Goal: Information Seeking & Learning: Understand process/instructions

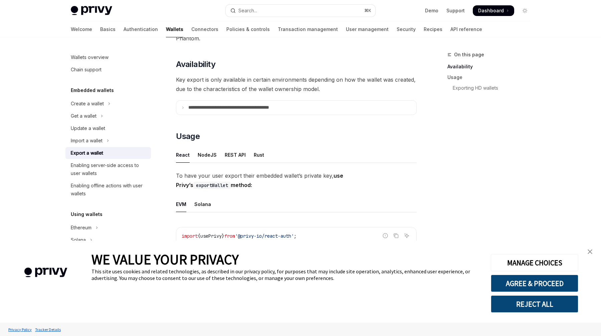
scroll to position [71, 0]
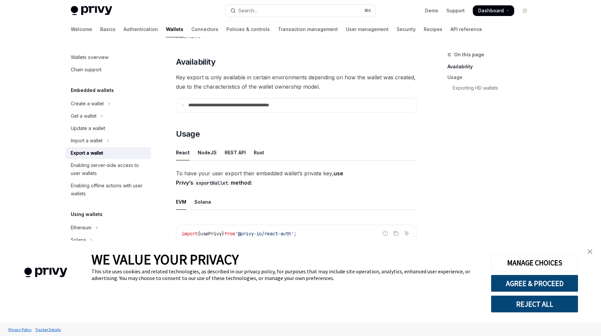
click at [592, 251] on img "close banner" at bounding box center [589, 252] width 5 height 5
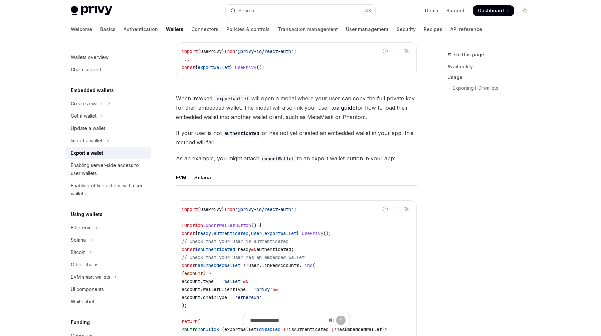
scroll to position [254, 0]
click at [100, 29] on link "Basics" at bounding box center [107, 29] width 15 height 16
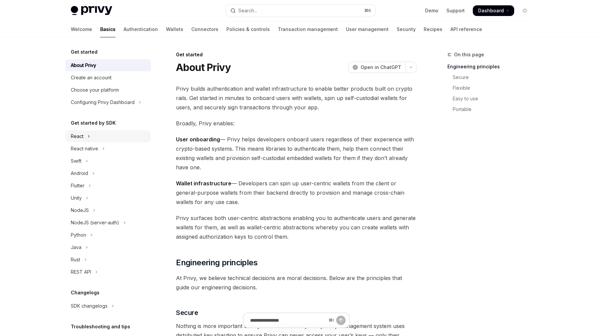
click at [87, 135] on icon "Toggle React section" at bounding box center [88, 136] width 3 height 8
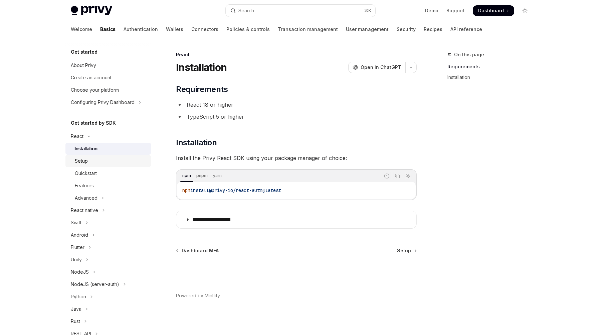
click at [102, 162] on div "Setup" at bounding box center [111, 161] width 72 height 8
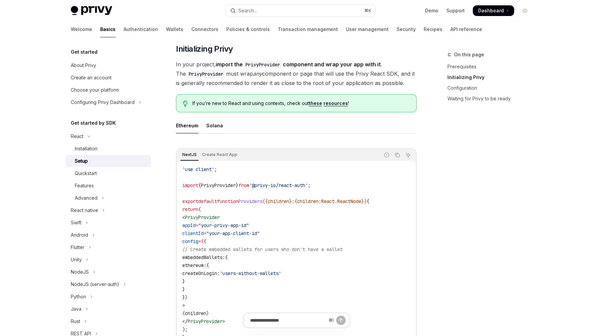
scroll to position [93, 0]
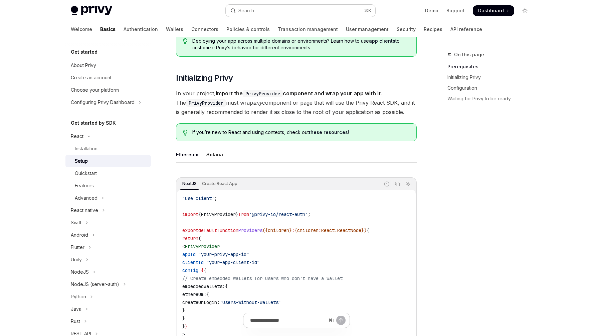
click at [270, 12] on button "Search... ⌘ K" at bounding box center [301, 11] width 150 height 12
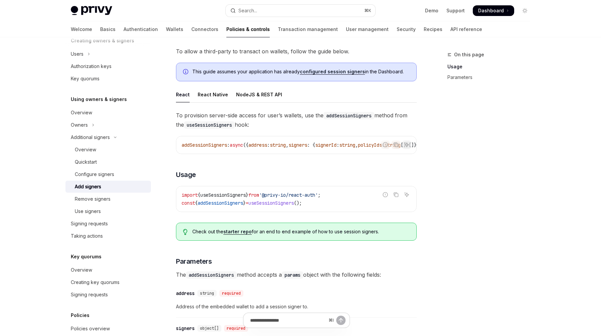
click at [118, 191] on div "Add signers" at bounding box center [111, 187] width 72 height 8
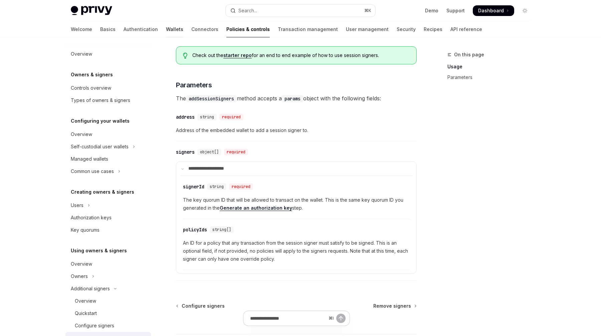
click at [166, 31] on link "Wallets" at bounding box center [174, 29] width 17 height 16
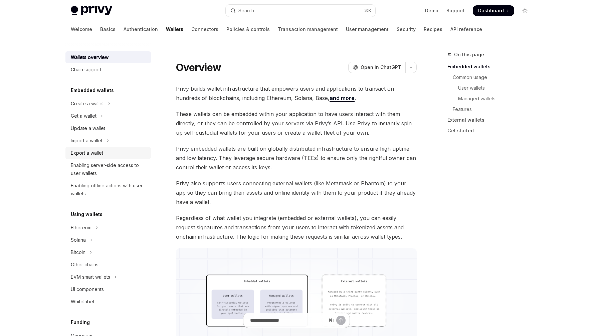
click at [95, 150] on div "Export a wallet" at bounding box center [87, 153] width 32 height 8
type textarea "*"
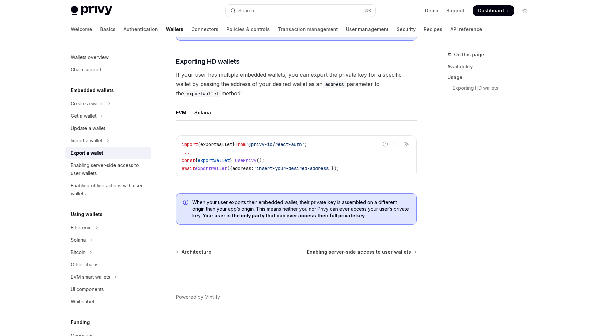
scroll to position [641, 0]
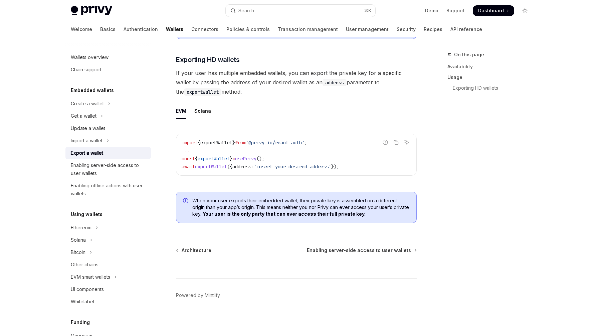
click at [333, 210] on span "When your user exports their embedded wallet, their private key is assembled on…" at bounding box center [300, 208] width 217 height 20
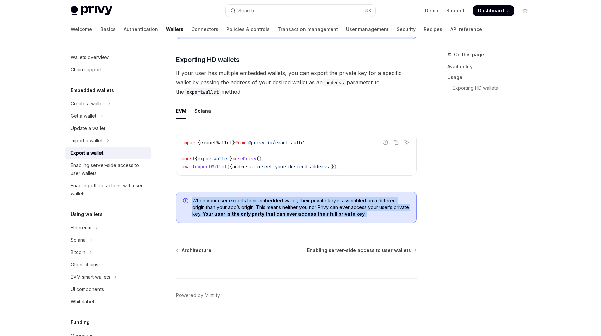
click at [333, 210] on span "When your user exports their embedded wallet, their private key is assembled on…" at bounding box center [300, 208] width 217 height 20
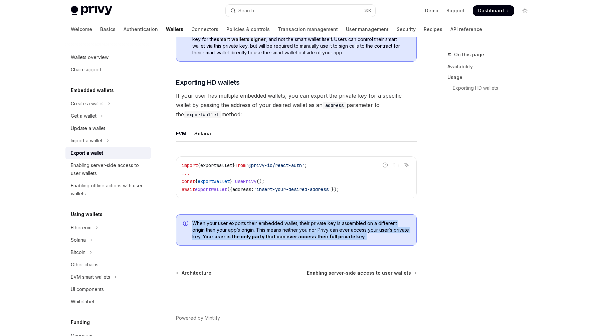
scroll to position [509, 0]
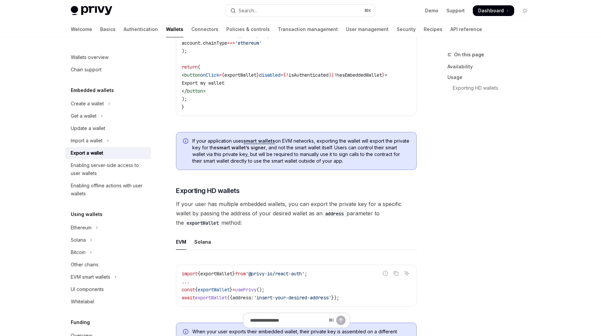
click at [359, 164] on span "If your application uses smart wallets on EVM networks, exporting the wallet wi…" at bounding box center [300, 151] width 217 height 27
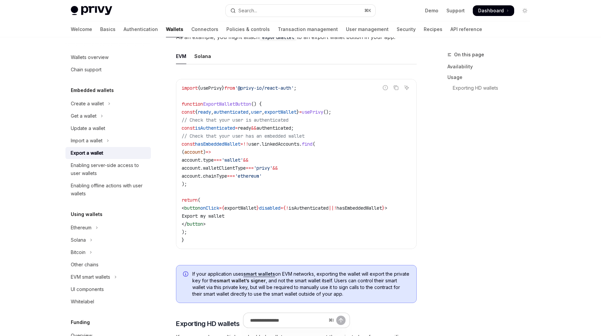
scroll to position [642, 0]
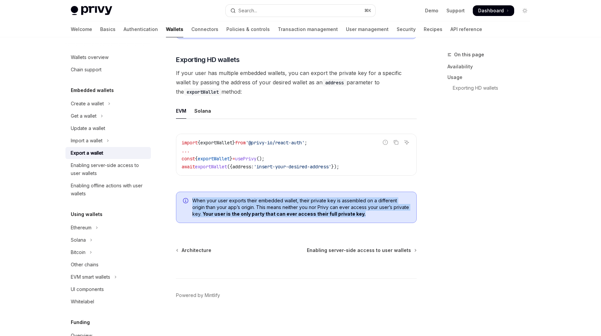
drag, startPoint x: 350, startPoint y: 213, endPoint x: 183, endPoint y: 193, distance: 168.1
click at [183, 193] on div "When your user exports their embedded wallet, their private key is assembled on…" at bounding box center [296, 207] width 241 height 31
copy span "When your user exports their embedded wallet, their private key is assembled on…"
